Goal: Task Accomplishment & Management: Manage account settings

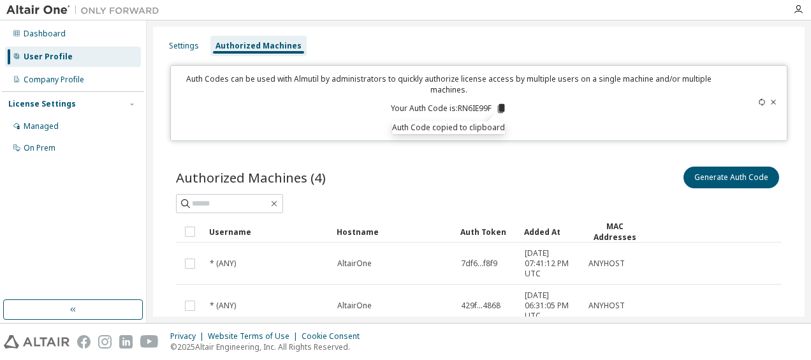
click at [758, 102] on icon at bounding box center [762, 102] width 8 height 8
drag, startPoint x: 692, startPoint y: 90, endPoint x: 751, endPoint y: 105, distance: 61.2
click at [694, 90] on p "Auth Codes can be used with Almutil by administrators to quickly authorize lice…" at bounding box center [448, 84] width 541 height 22
click at [758, 101] on icon at bounding box center [762, 102] width 8 height 8
click at [758, 102] on icon at bounding box center [762, 102] width 8 height 8
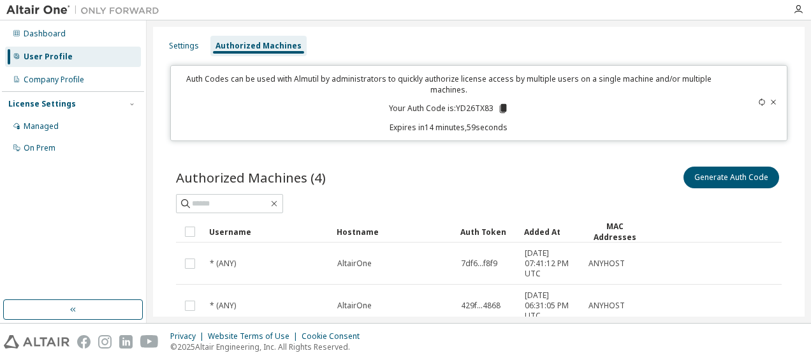
drag, startPoint x: 473, startPoint y: 107, endPoint x: 481, endPoint y: 110, distance: 8.7
click at [473, 107] on p "Your Auth Code is: YD26TX83" at bounding box center [449, 108] width 120 height 11
click at [499, 110] on icon at bounding box center [502, 108] width 7 height 9
click at [685, 53] on div "Settings Authorized Machines" at bounding box center [479, 45] width 636 height 23
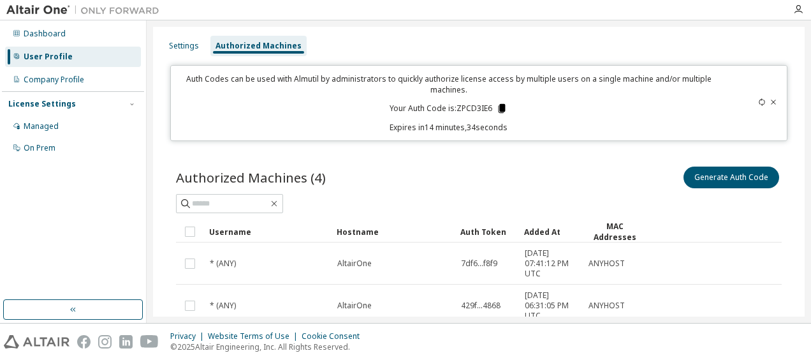
click at [500, 106] on icon at bounding box center [502, 108] width 7 height 9
click at [693, 103] on div "Auth Codes can be used with Almutil by administrators to quickly authorize lice…" at bounding box center [448, 102] width 541 height 59
click at [499, 108] on icon at bounding box center [502, 108] width 7 height 9
click at [758, 98] on icon at bounding box center [762, 102] width 8 height 8
click at [498, 110] on icon at bounding box center [503, 108] width 11 height 11
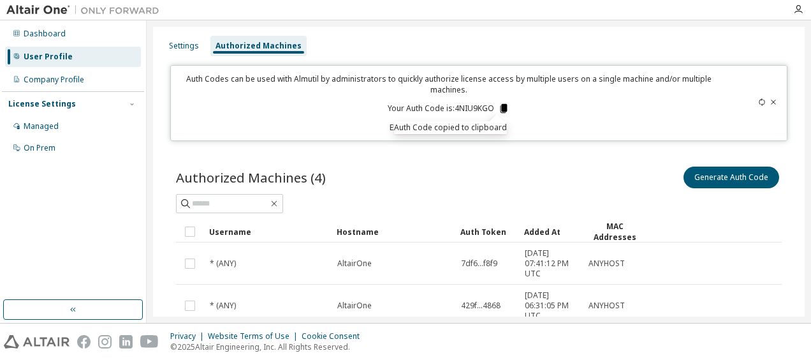
click at [500, 110] on icon at bounding box center [503, 108] width 7 height 9
click at [653, 326] on div "Privacy Website Terms of Use Cookie Consent © 2025 Altair Engineering, Inc. All…" at bounding box center [405, 341] width 811 height 36
